Goal: Go to known website: Access a specific website the user already knows

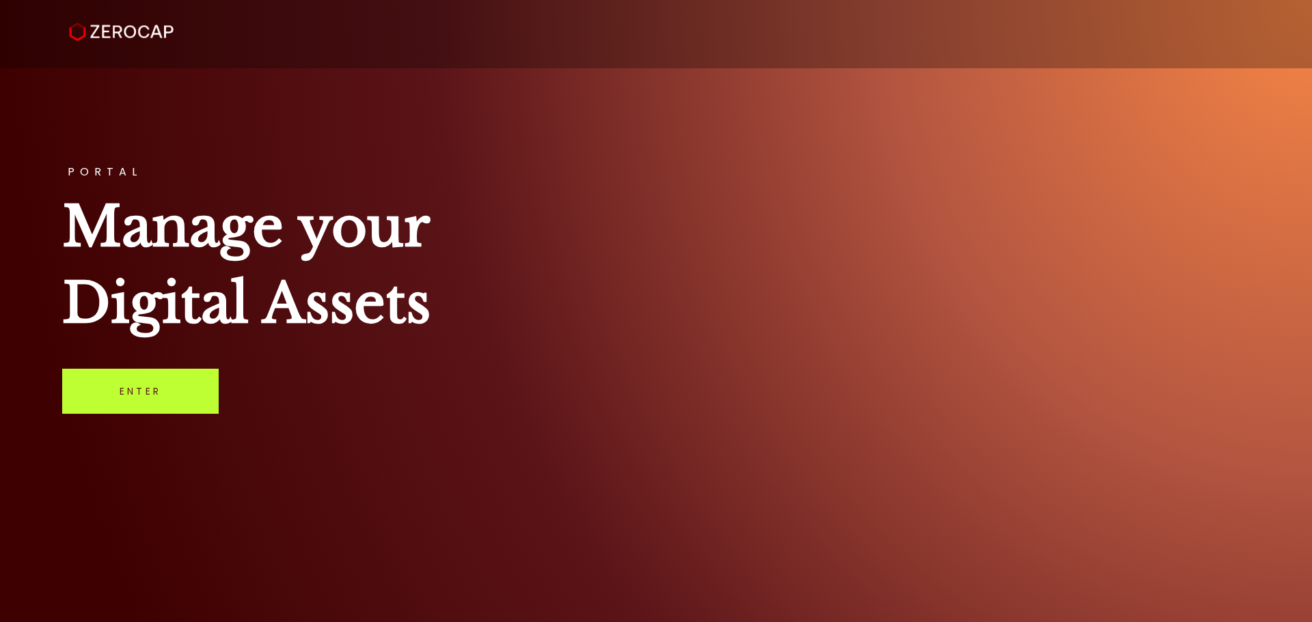
drag, startPoint x: 0, startPoint y: 0, endPoint x: 178, endPoint y: 397, distance: 434.8
click at [178, 397] on link "Enter" at bounding box center [140, 391] width 156 height 45
